Goal: Task Accomplishment & Management: Use online tool/utility

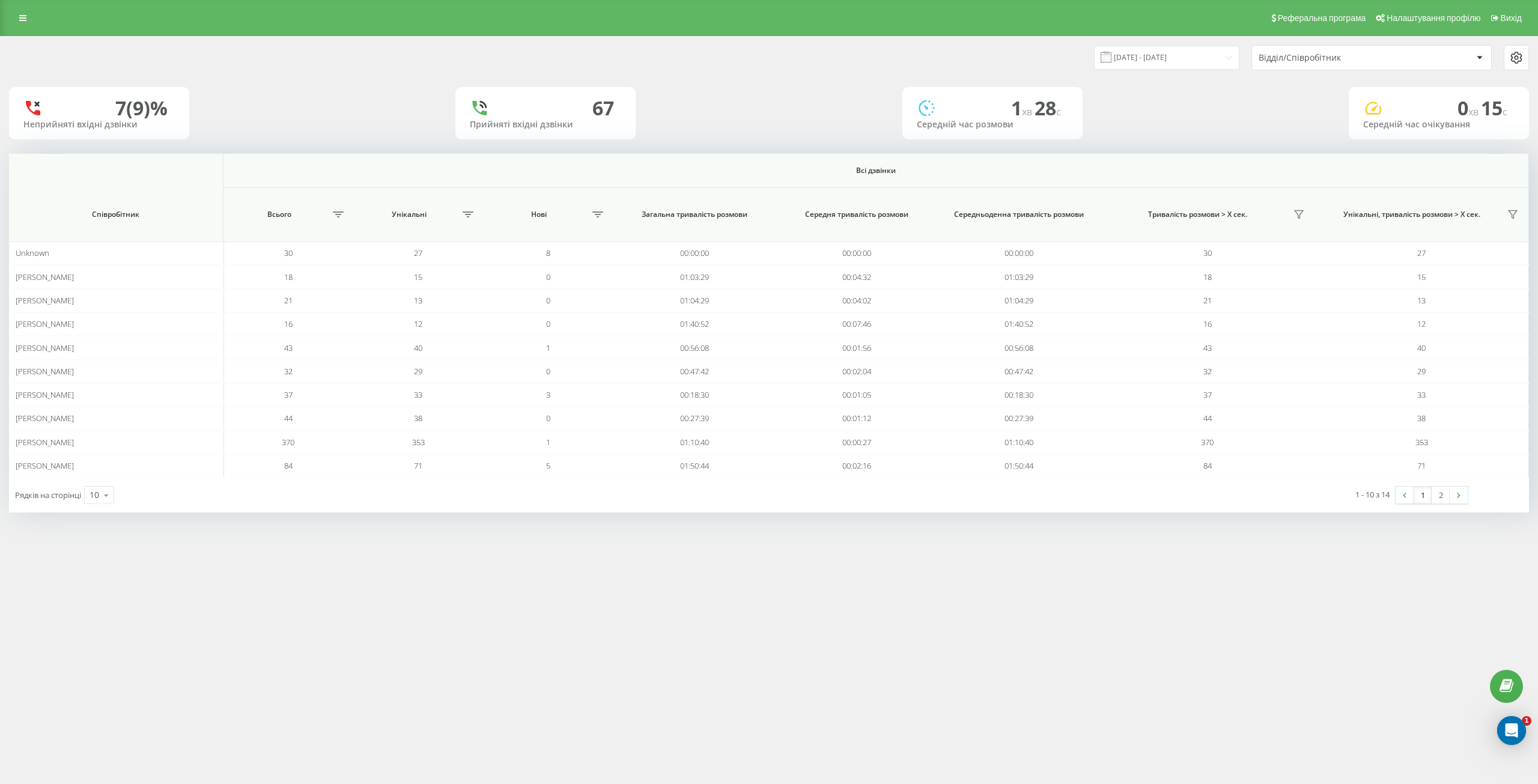
click at [1279, 49] on div "Відділ/Співробітник" at bounding box center [1371, 57] width 239 height 24
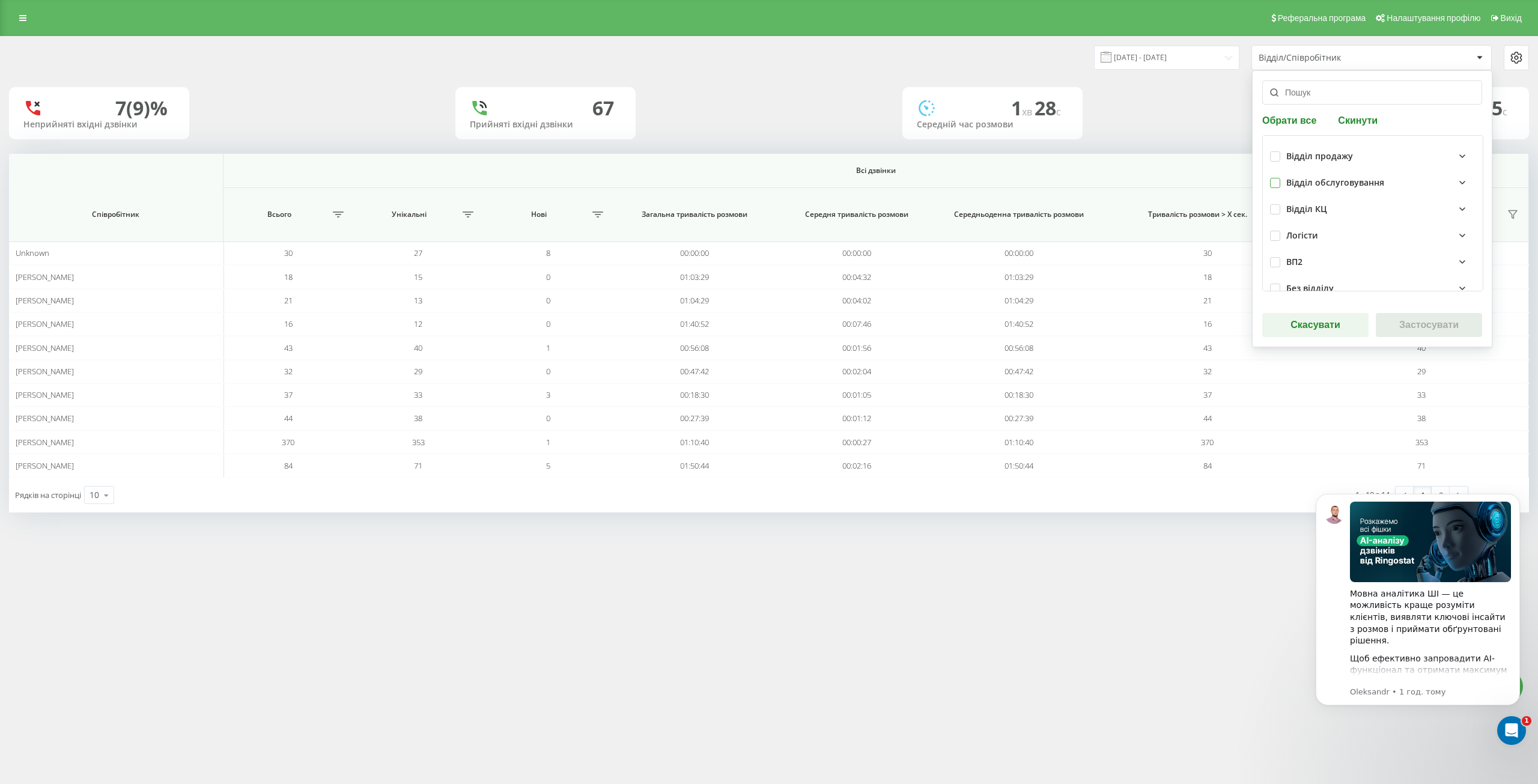
click at [1272, 178] on label at bounding box center [1275, 178] width 10 height 0
checkbox input "true"
click at [1420, 327] on button "Застосувати" at bounding box center [1429, 324] width 106 height 24
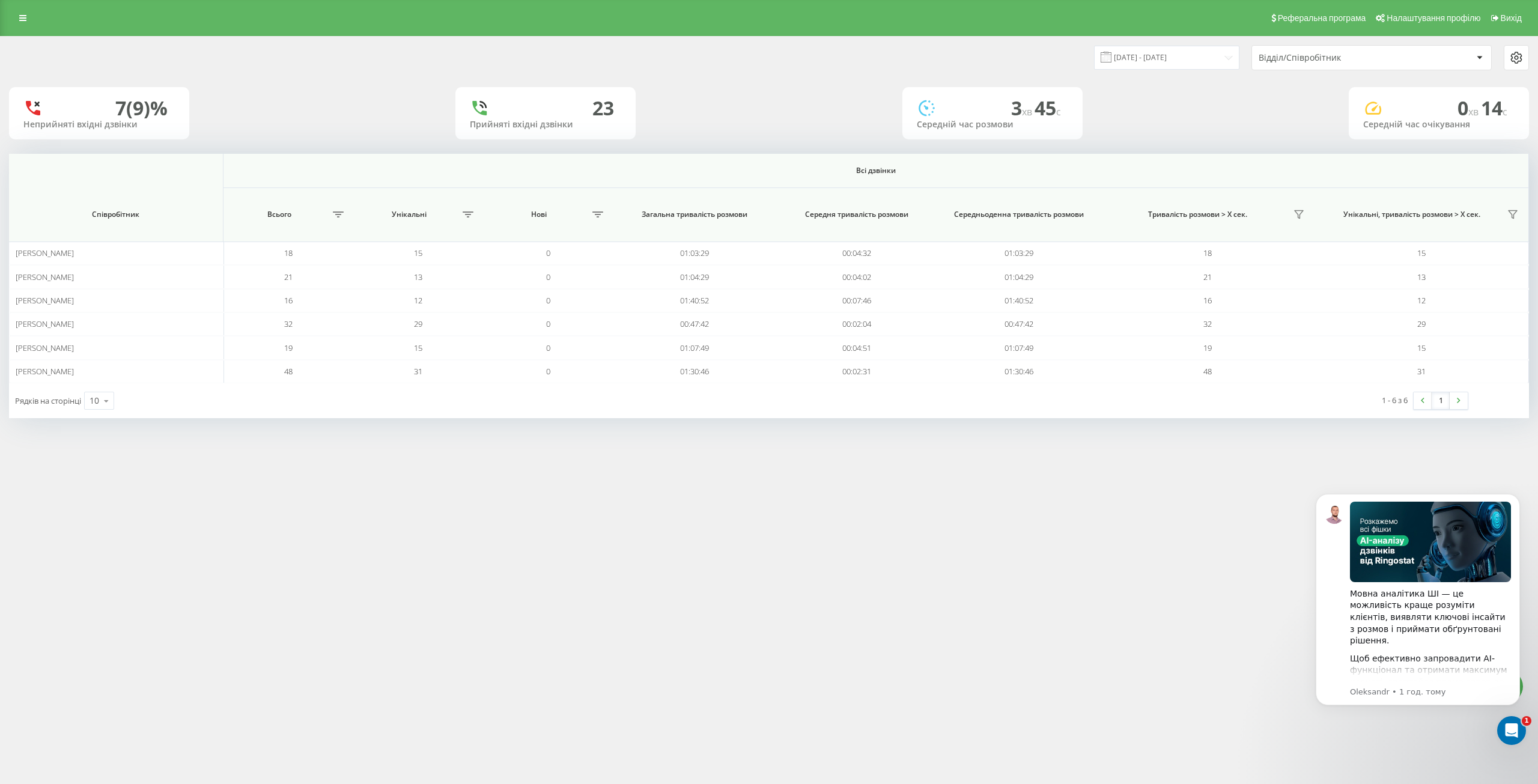
click at [1316, 64] on div "Відділ/Співробітник" at bounding box center [1371, 57] width 239 height 24
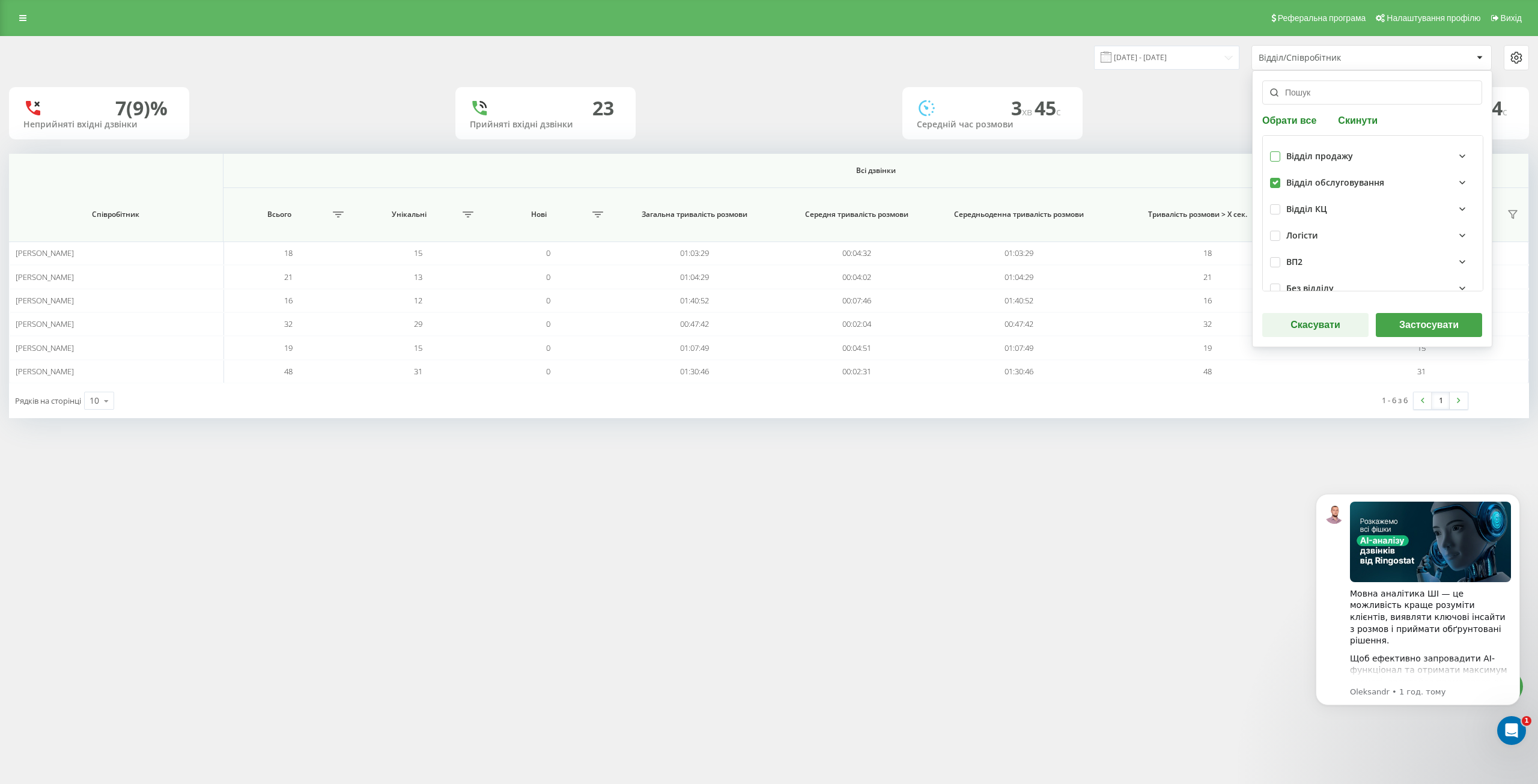
click at [1279, 151] on div at bounding box center [1275, 156] width 10 height 10
checkbox input "true"
click at [1414, 324] on button "Застосувати" at bounding box center [1429, 324] width 106 height 24
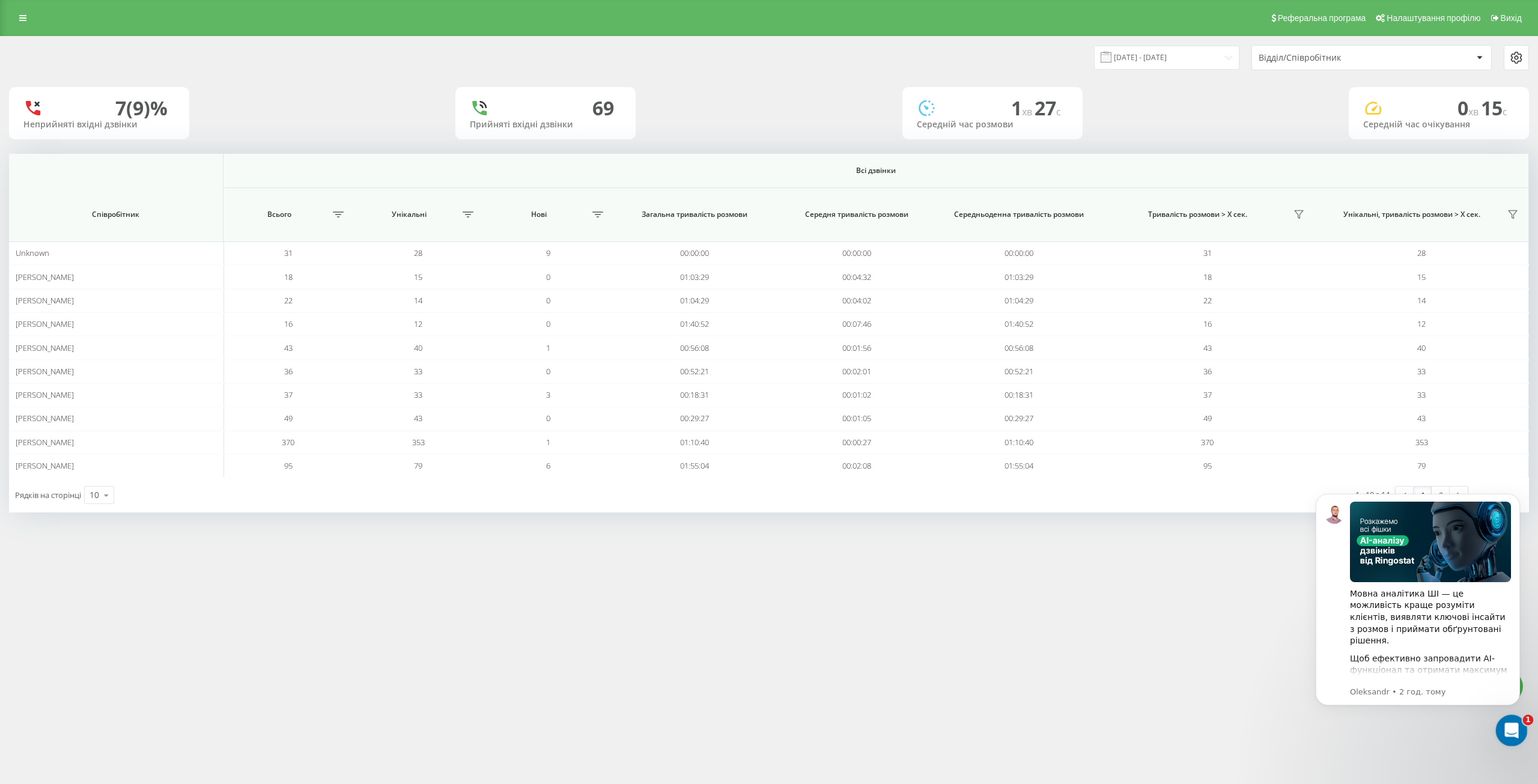
click at [1511, 733] on icon "Відкрити програму для спілкування Intercom" at bounding box center [1510, 728] width 20 height 20
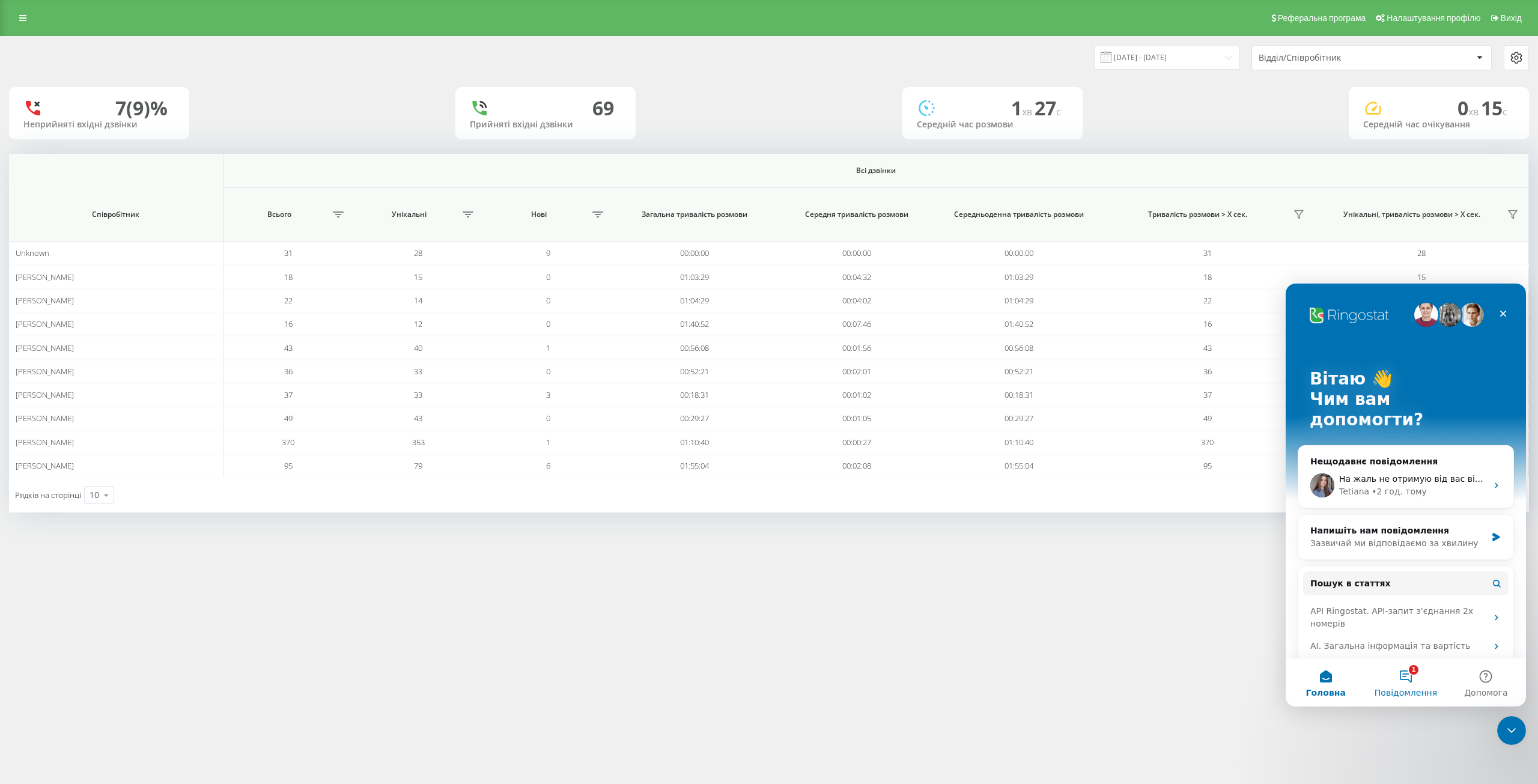
click at [1415, 677] on button "1 Повідомлення" at bounding box center [1406, 682] width 80 height 48
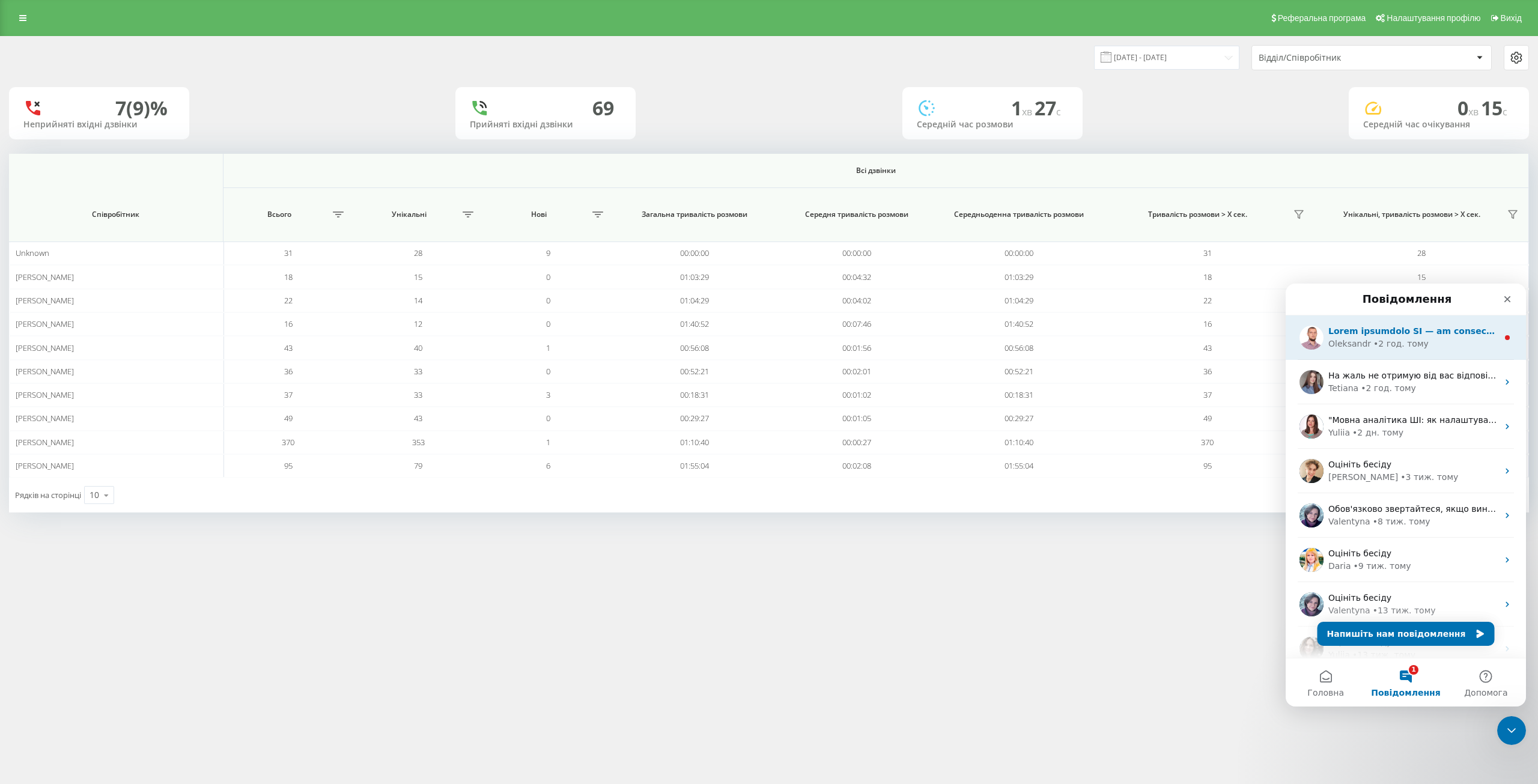
click at [1412, 340] on div "• 2 год. тому" at bounding box center [1401, 343] width 55 height 12
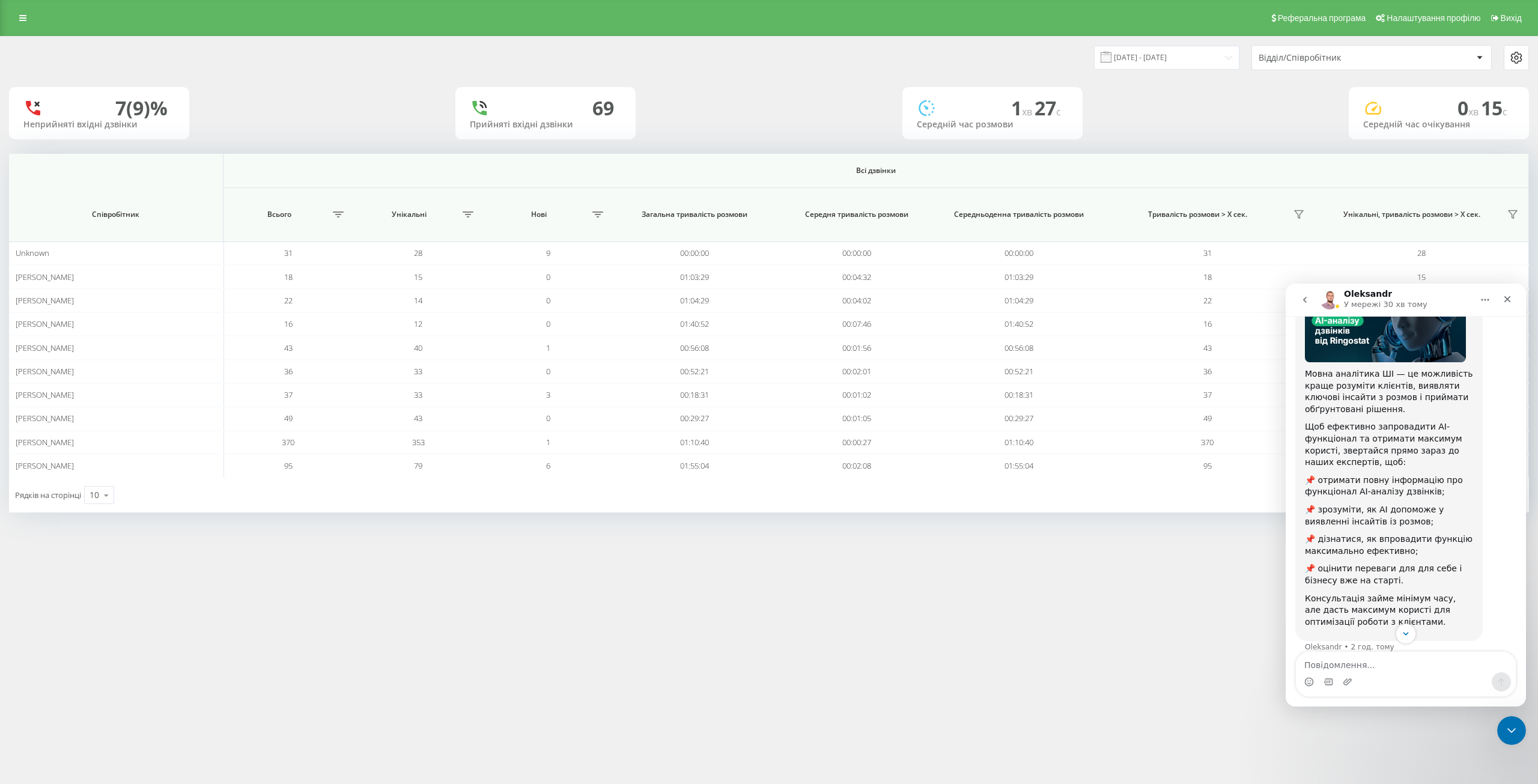
scroll to position [118, 0]
click at [1168, 640] on div "Реферальна програма Налаштування профілю Вихід 20.08.2025 - 20.08.2025 Відділ/С…" at bounding box center [769, 392] width 1538 height 784
click at [1512, 732] on icon "Закрити програму для спілкування Intercom" at bounding box center [1510, 729] width 15 height 15
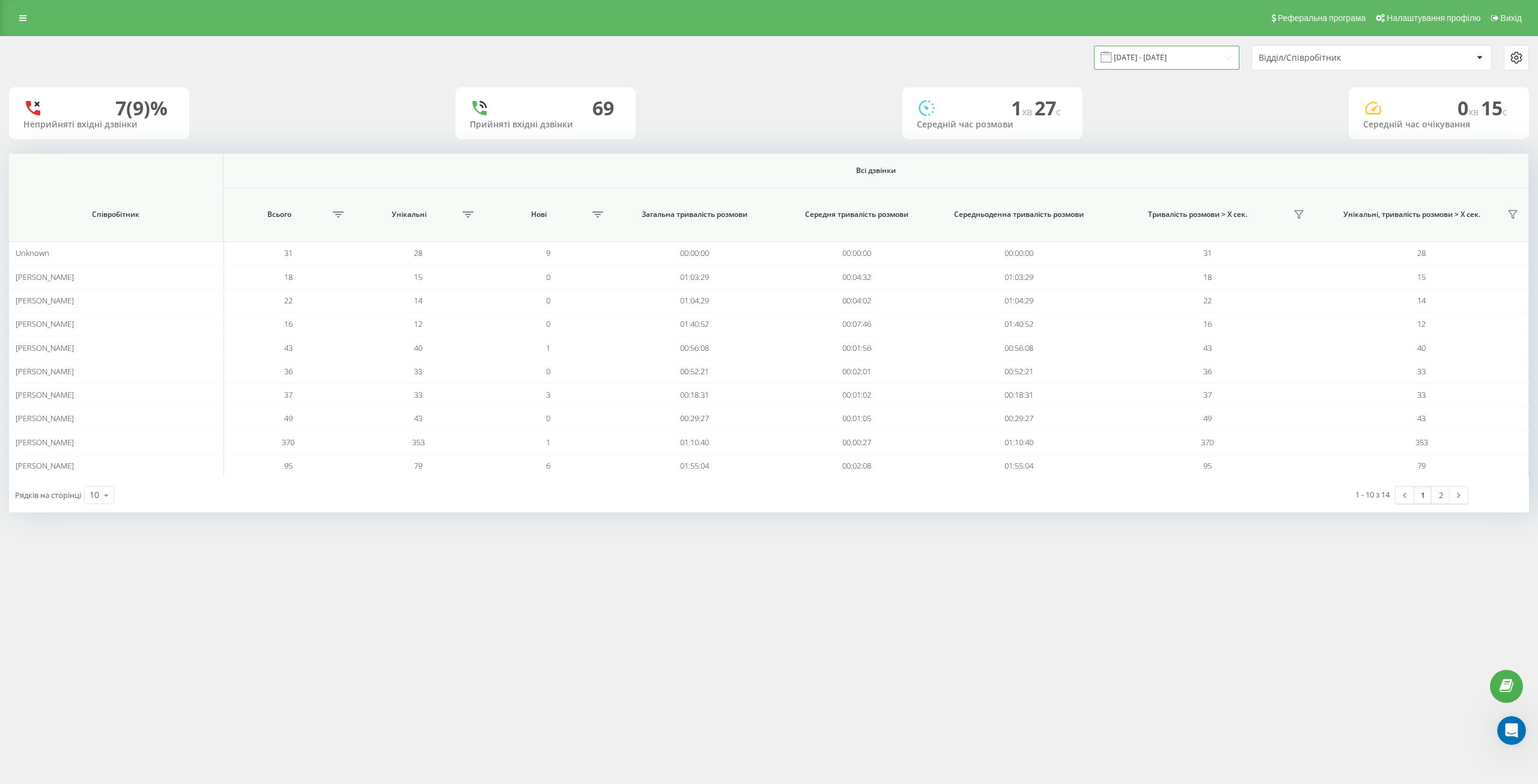
click at [1215, 62] on input "[DATE] - [DATE]" at bounding box center [1167, 57] width 145 height 23
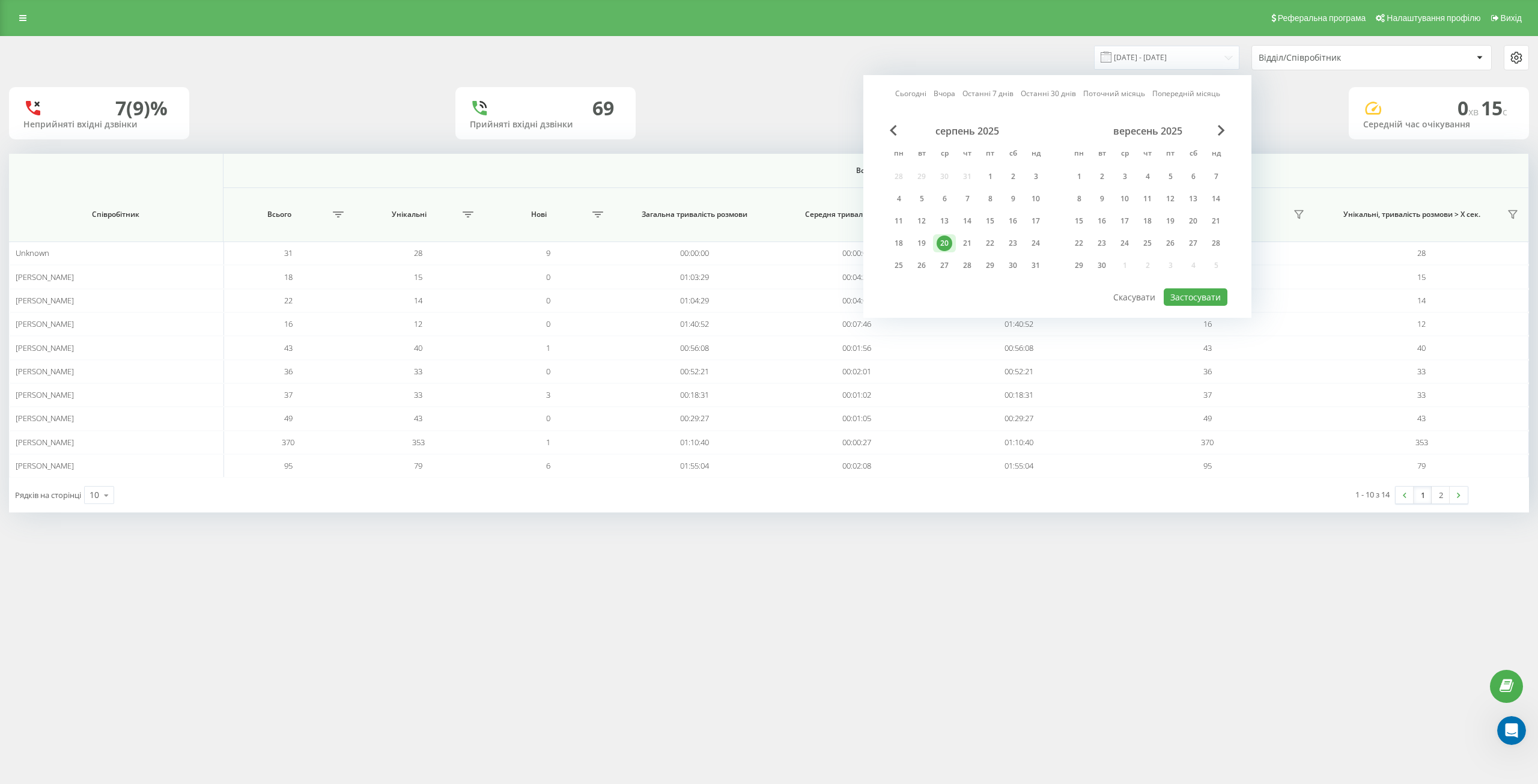
click at [725, 102] on div "7 (9)% Неприйняті вхідні дзвінки 69 Прийняті вхідні дзвінки 1 хв 27 c Середній …" at bounding box center [768, 113] width 1520 height 52
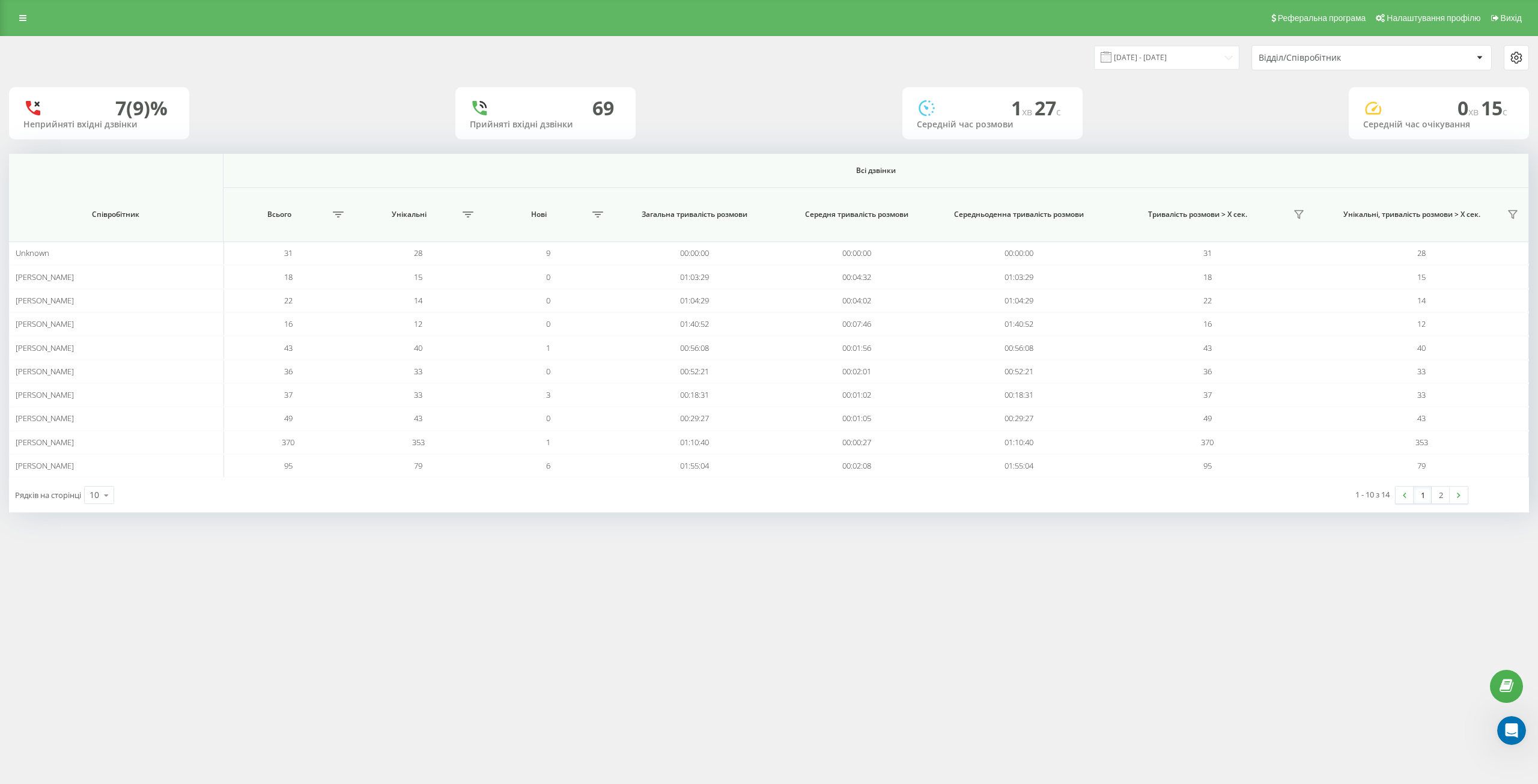
click at [1290, 53] on div "Відділ/Співробітник" at bounding box center [1330, 58] width 144 height 10
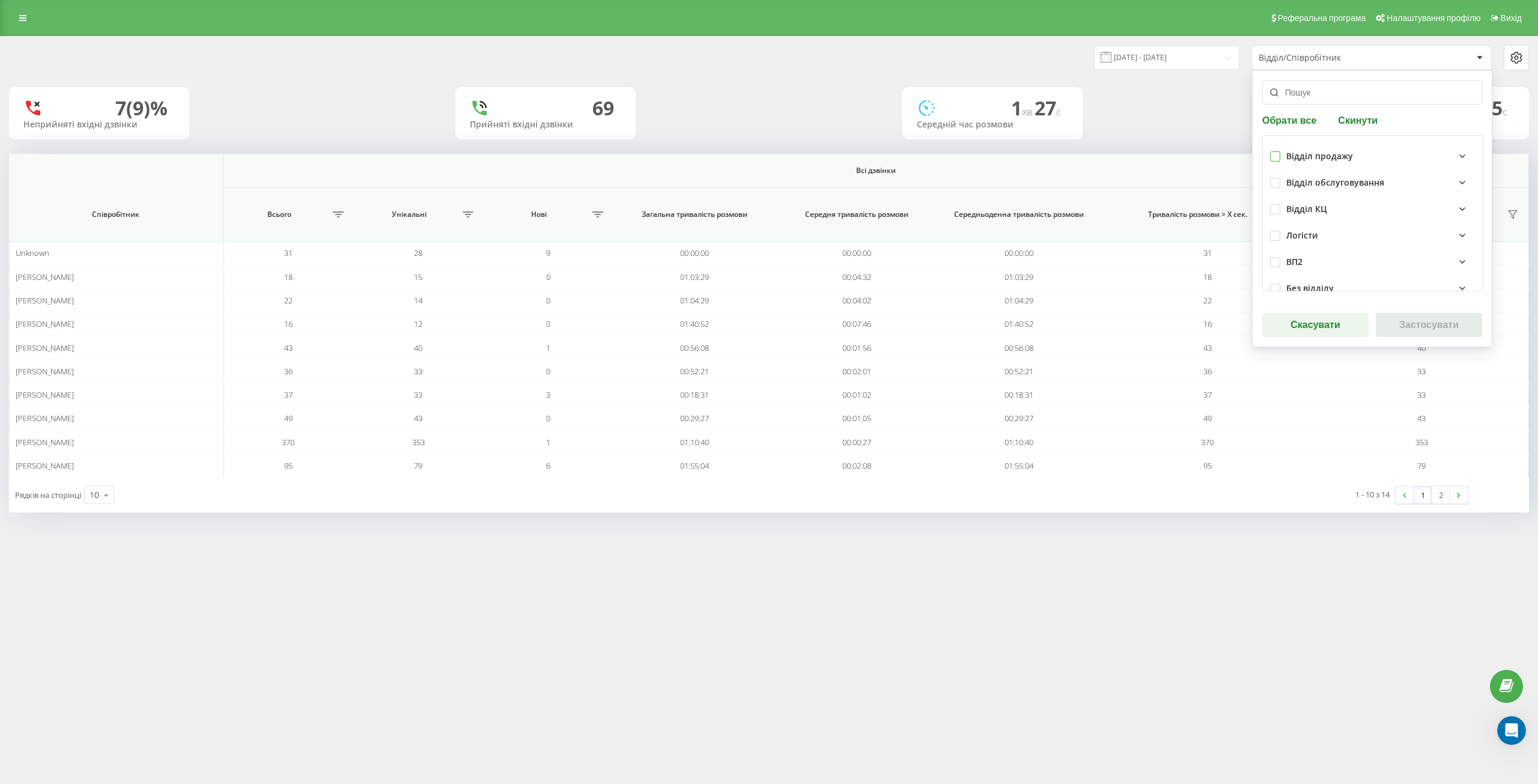
click at [1277, 151] on label at bounding box center [1275, 151] width 10 height 0
checkbox input "true"
click at [1404, 322] on button "Застосувати" at bounding box center [1429, 324] width 106 height 24
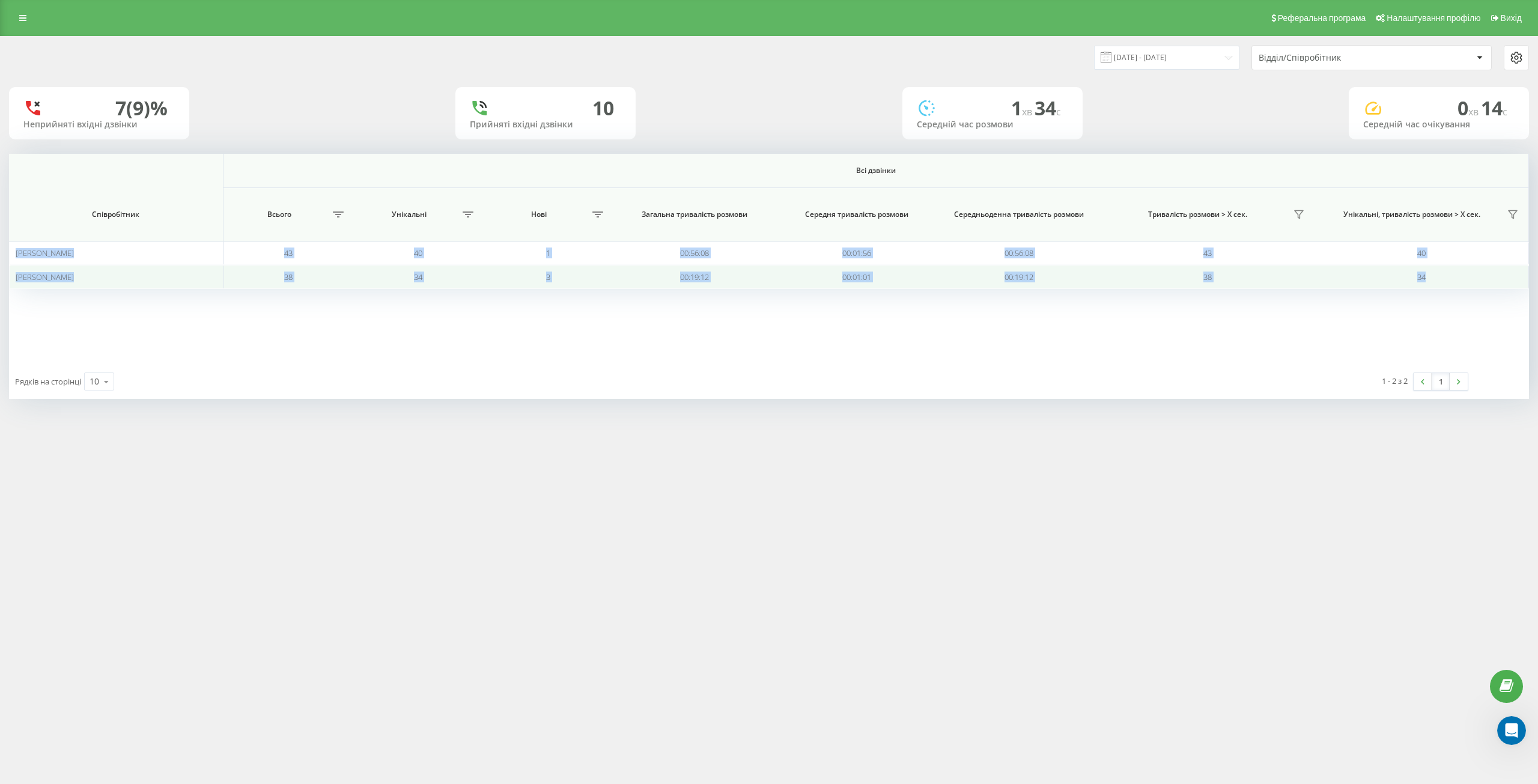
drag, startPoint x: 15, startPoint y: 253, endPoint x: 1445, endPoint y: 282, distance: 1430.3
click at [1445, 282] on tbody "Богдан Понзель 43 40 1 00:56:08 00:01:56 00:56:08 43 40 Валерій Кузнєцов 38 34 …" at bounding box center [768, 265] width 1520 height 47
copy tbody "Богдан Понзель 43 40 1 00:56:08 00:01:56 00:56:08 43 40 Валерій Кузнєцов 38 34 …"
